Goal: Transaction & Acquisition: Book appointment/travel/reservation

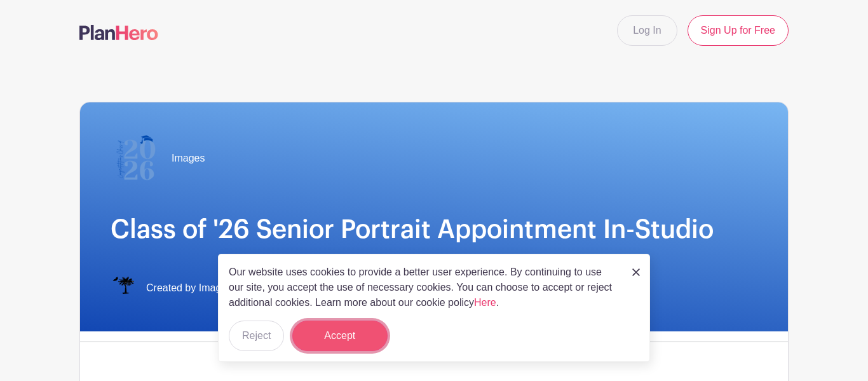
click at [342, 329] on button "Accept" at bounding box center [339, 335] width 95 height 31
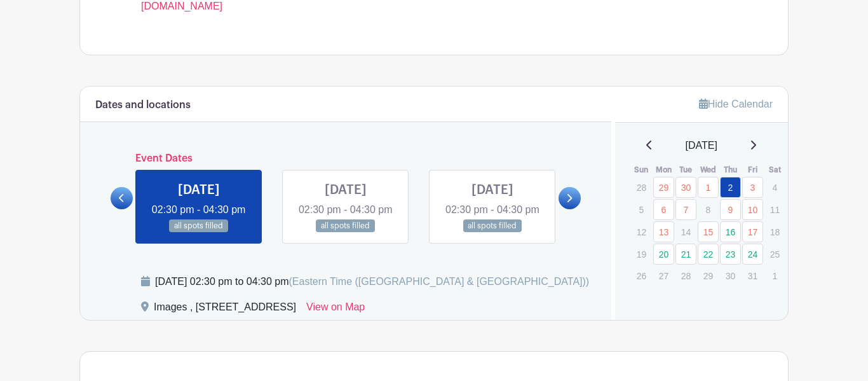
scroll to position [602, 0]
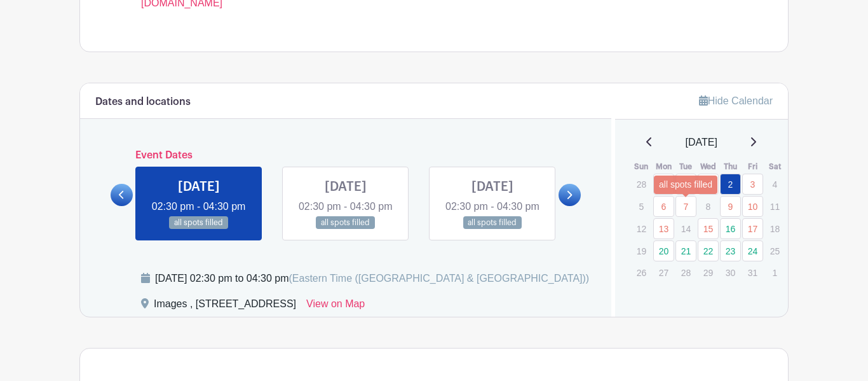
click at [688, 212] on link "7" at bounding box center [686, 206] width 21 height 21
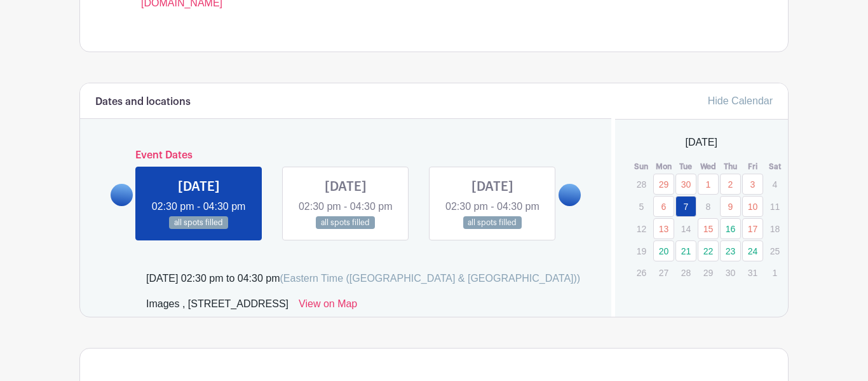
click at [684, 208] on link "7" at bounding box center [686, 206] width 21 height 21
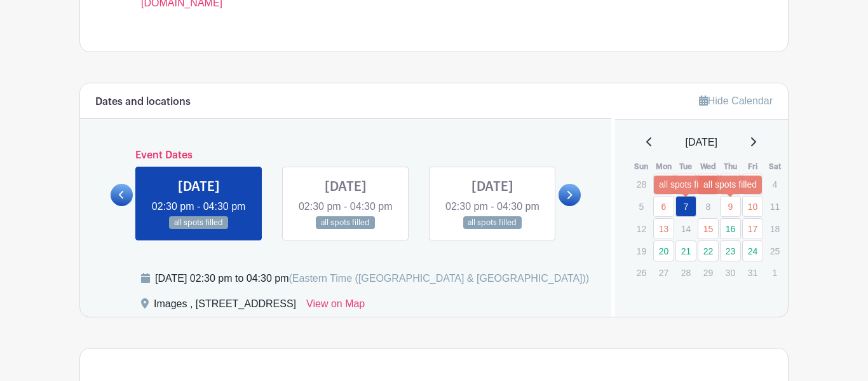
click at [731, 207] on link "9" at bounding box center [730, 206] width 21 height 21
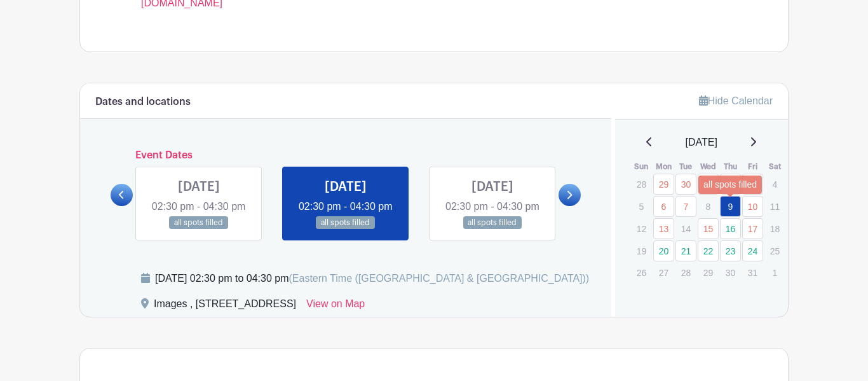
click at [726, 202] on link "9" at bounding box center [730, 206] width 21 height 21
click at [711, 204] on p "8" at bounding box center [708, 206] width 21 height 20
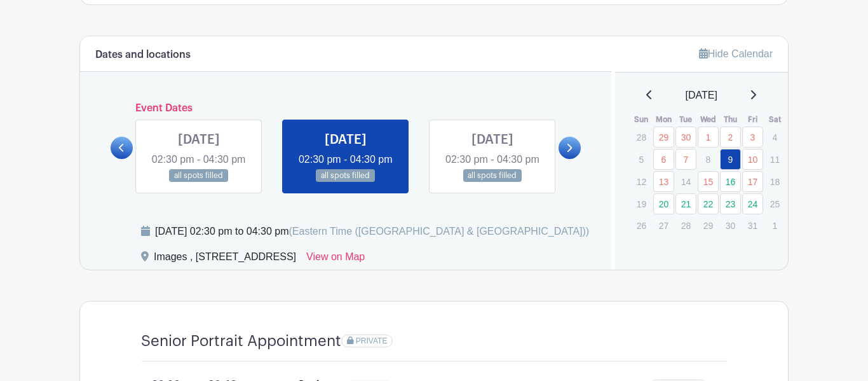
scroll to position [651, 0]
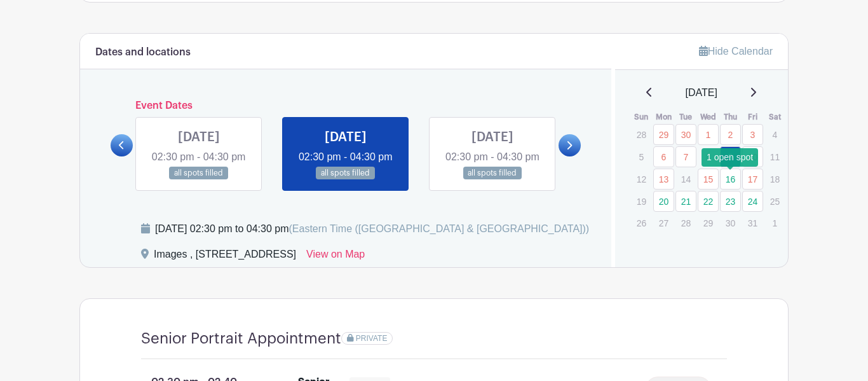
click at [726, 184] on link "16" at bounding box center [730, 178] width 21 height 21
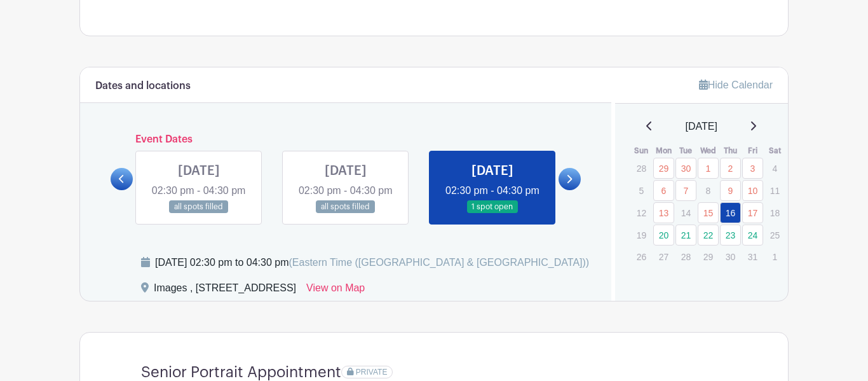
scroll to position [620, 0]
